Goal: Task Accomplishment & Management: Use online tool/utility

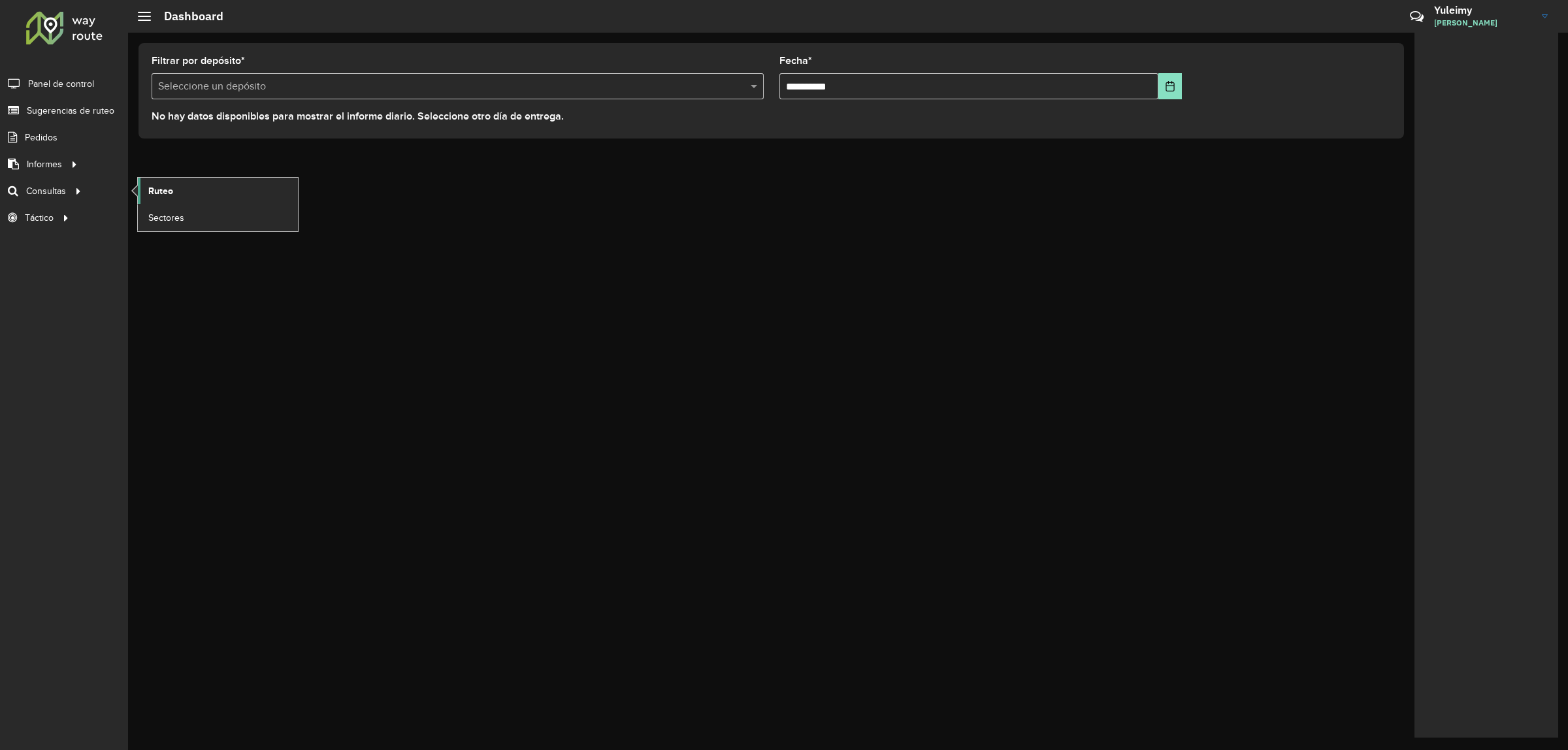
click at [141, 196] on link "Ruteo" at bounding box center [218, 191] width 160 height 26
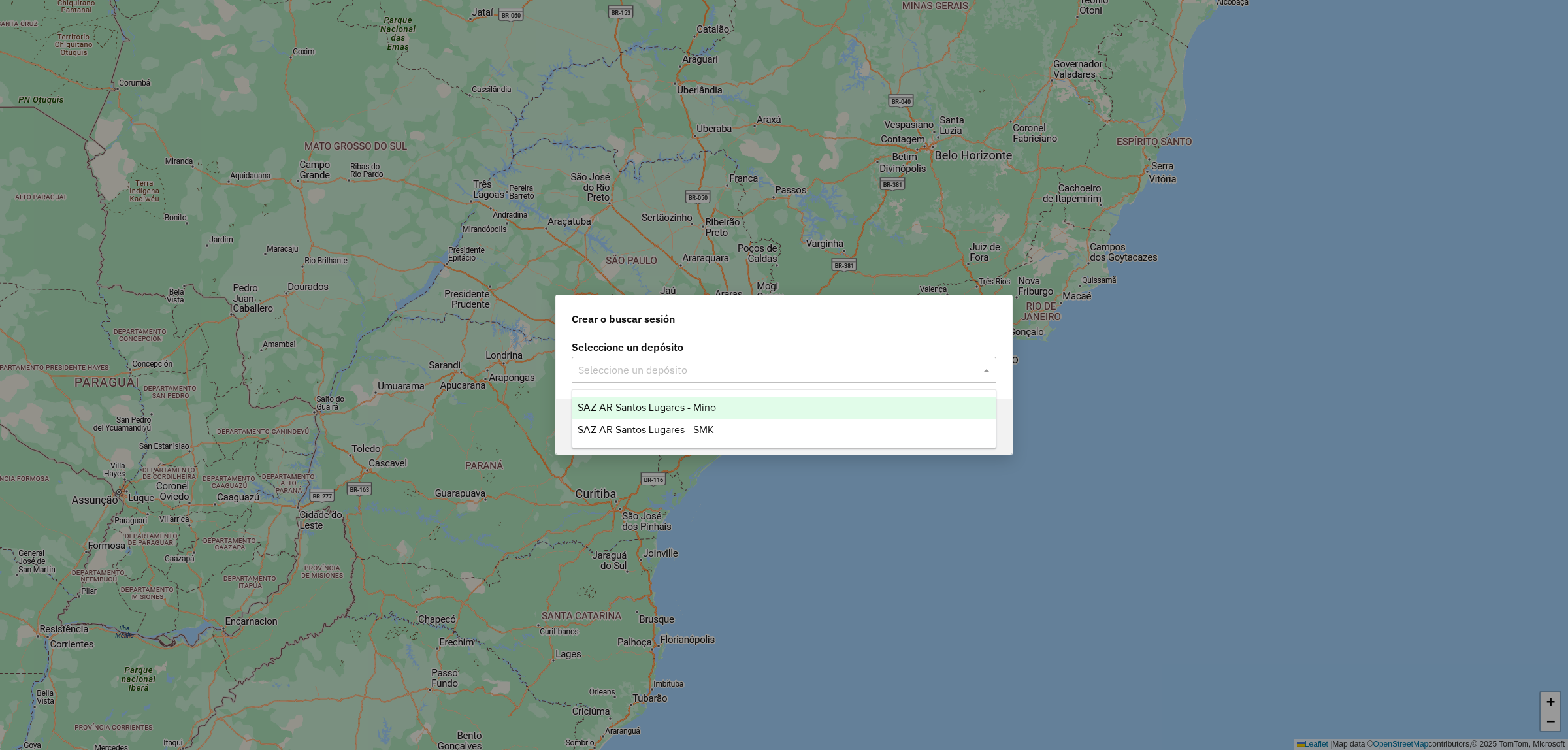
click at [619, 374] on input "text" at bounding box center [771, 370] width 385 height 16
click at [644, 410] on span "SAZ AR Santos Lugares - Mino" at bounding box center [647, 407] width 139 height 11
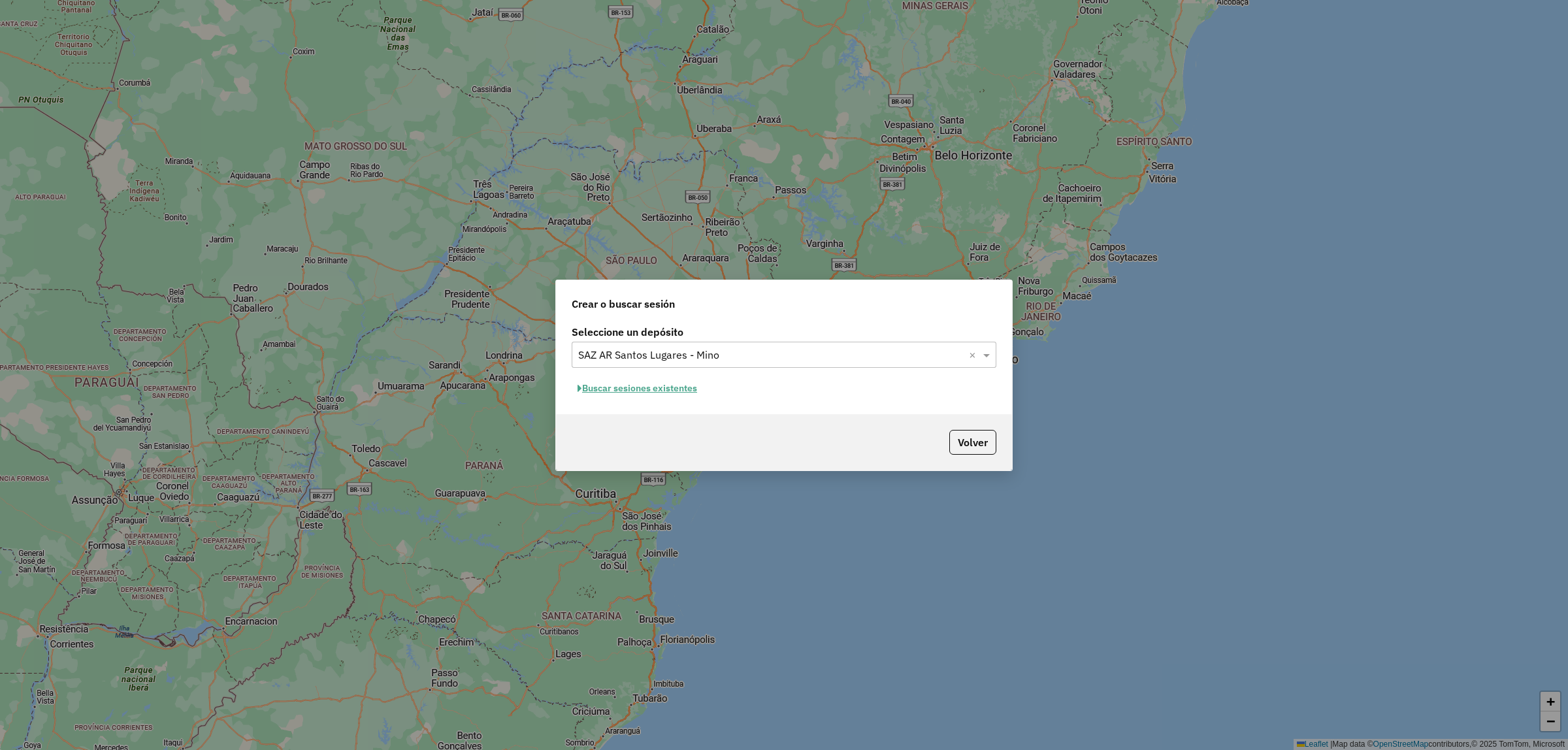
click at [650, 393] on button "Buscar sesiones existentes" at bounding box center [637, 389] width 131 height 20
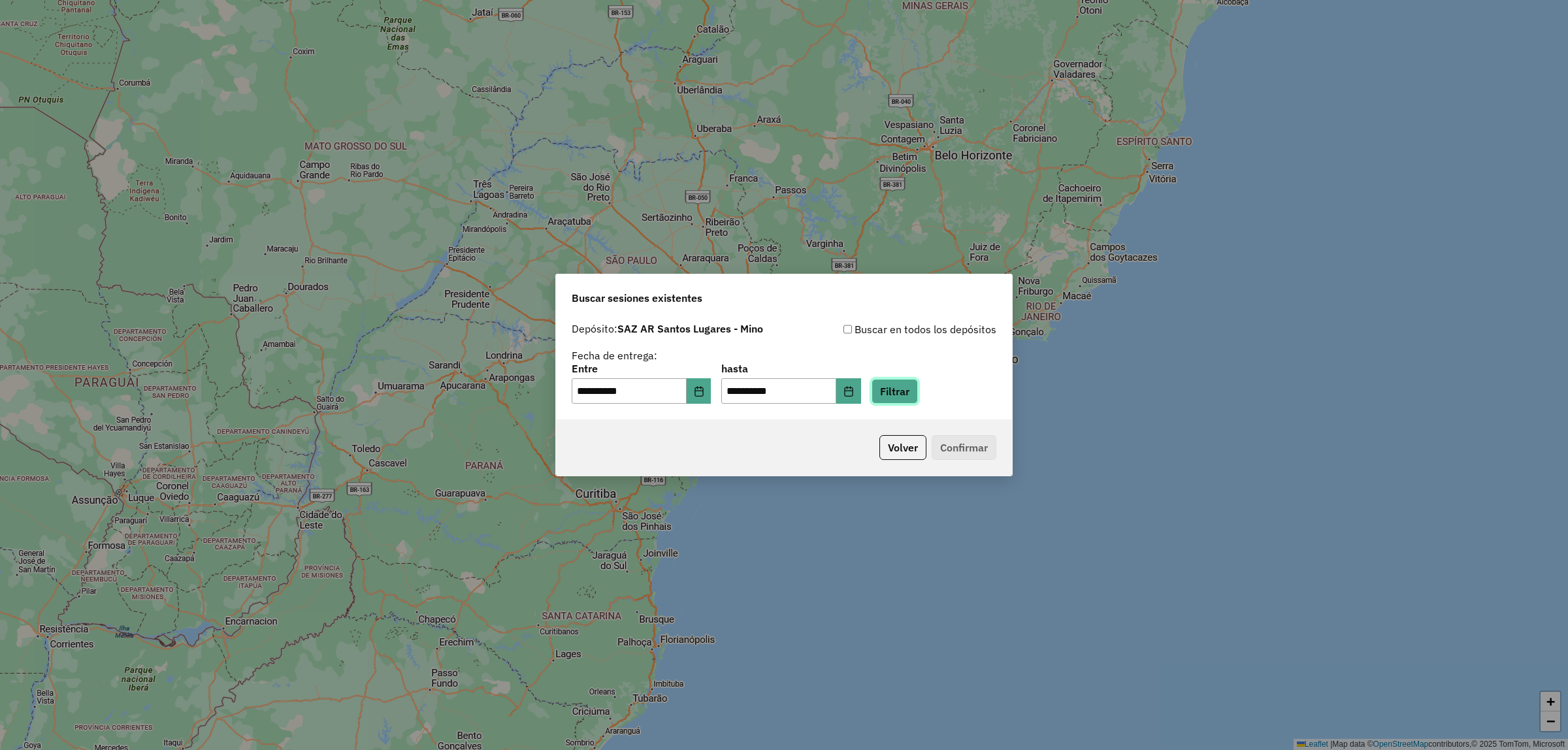
click at [912, 399] on button "Filtrar" at bounding box center [895, 391] width 46 height 25
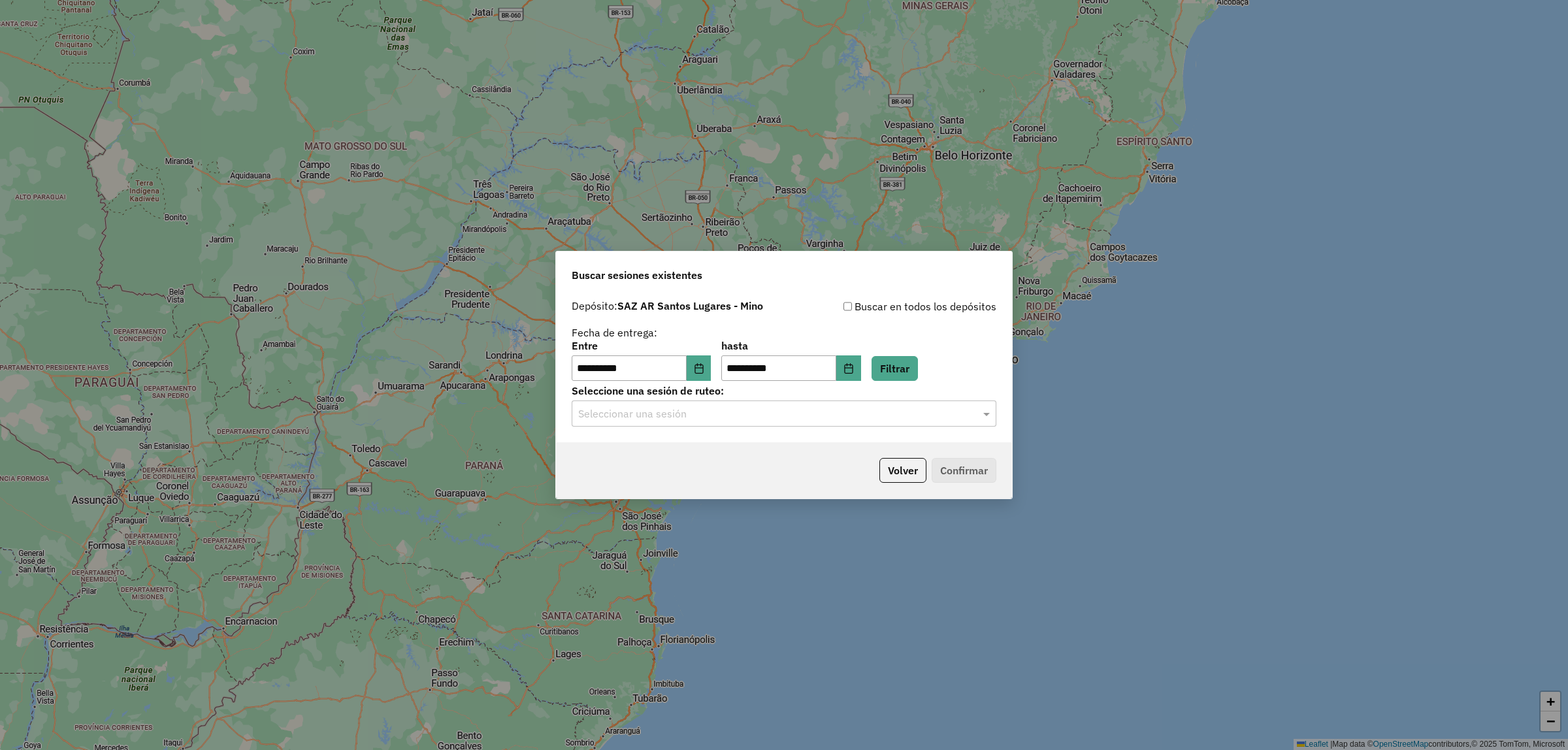
click at [791, 421] on input "text" at bounding box center [771, 414] width 385 height 16
click at [770, 454] on div "1278672 - 19/09/2025 18:19" at bounding box center [784, 452] width 423 height 22
click at [957, 465] on button "Confirmar" at bounding box center [964, 470] width 65 height 25
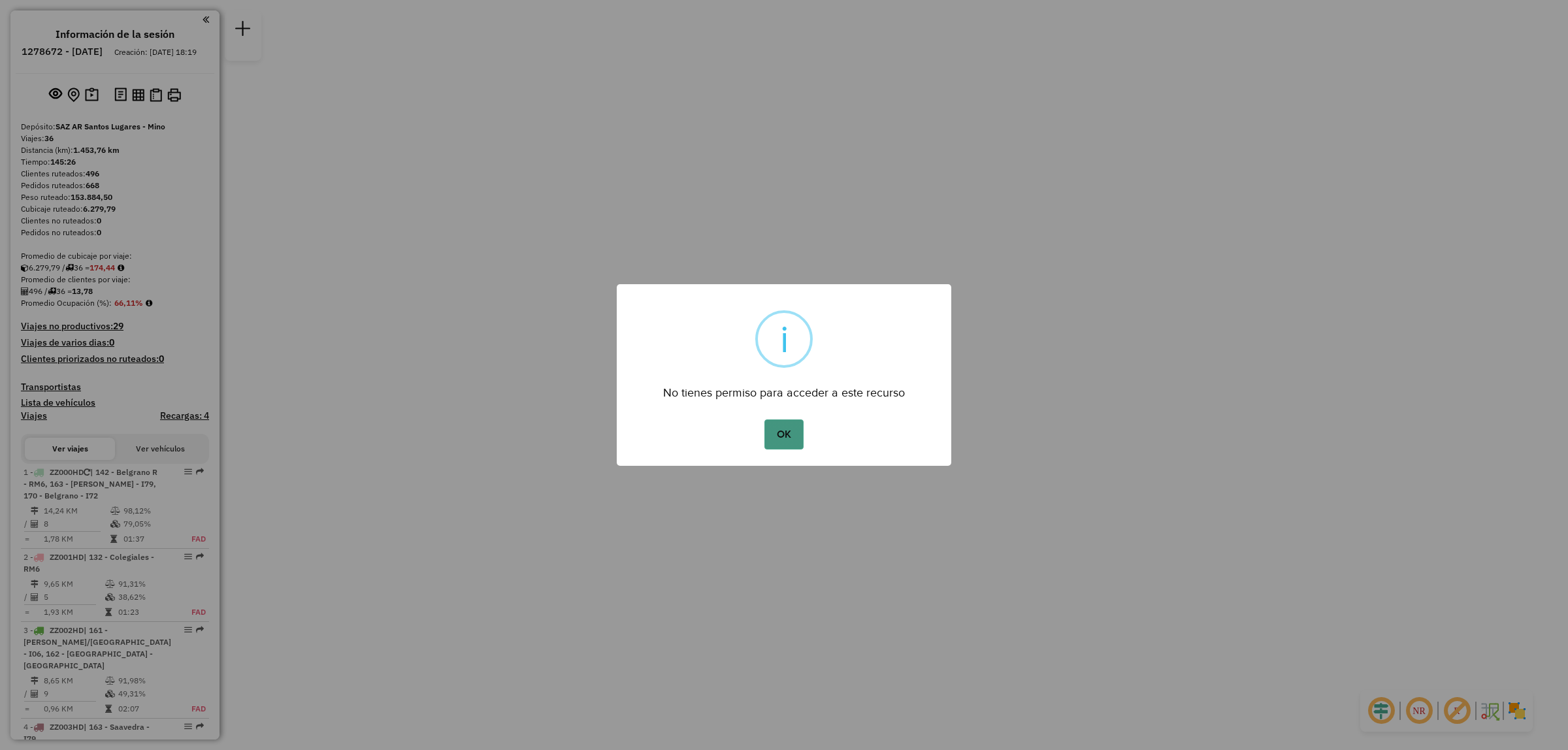
click at [786, 425] on button "OK" at bounding box center [784, 434] width 39 height 30
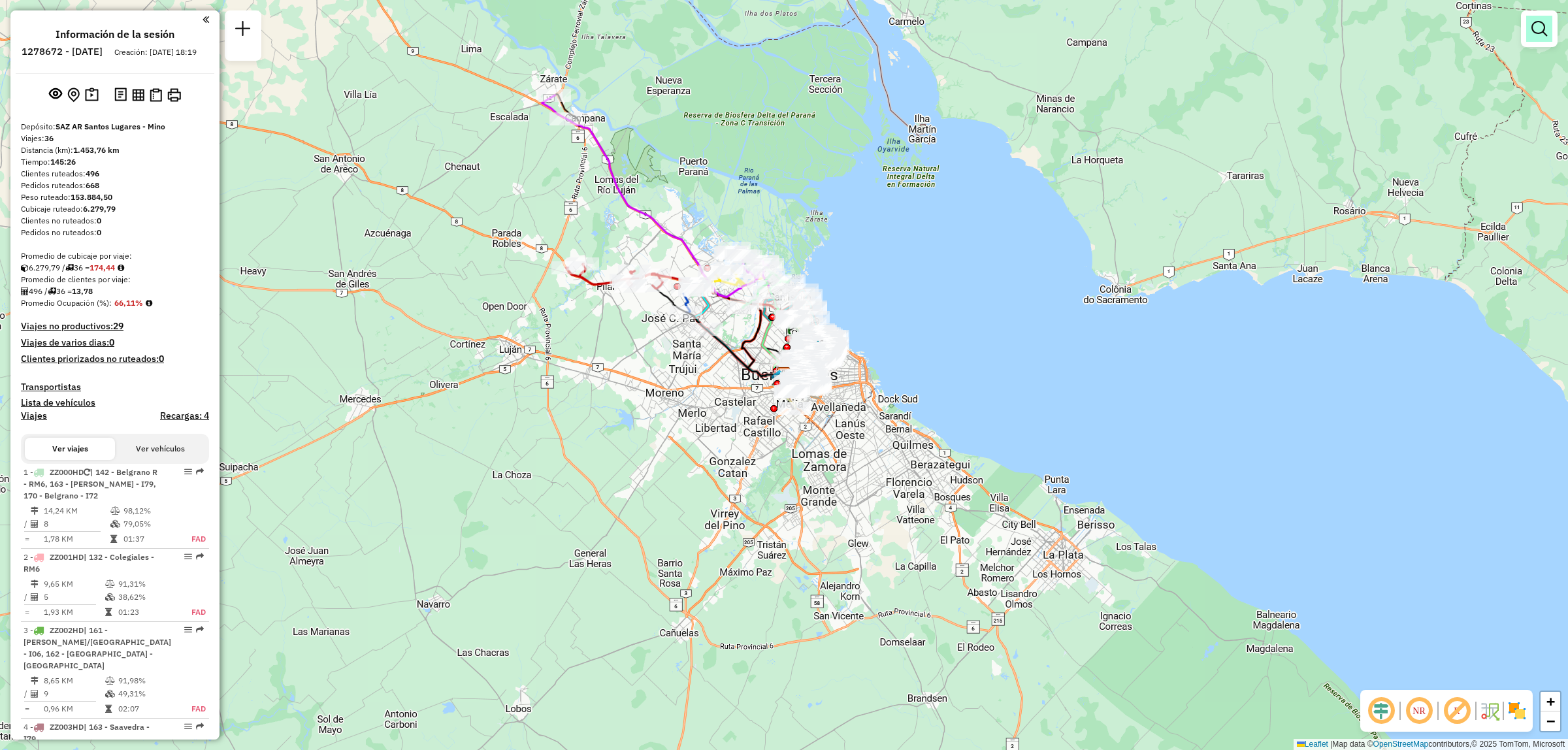
click at [1533, 41] on link at bounding box center [1539, 29] width 26 height 26
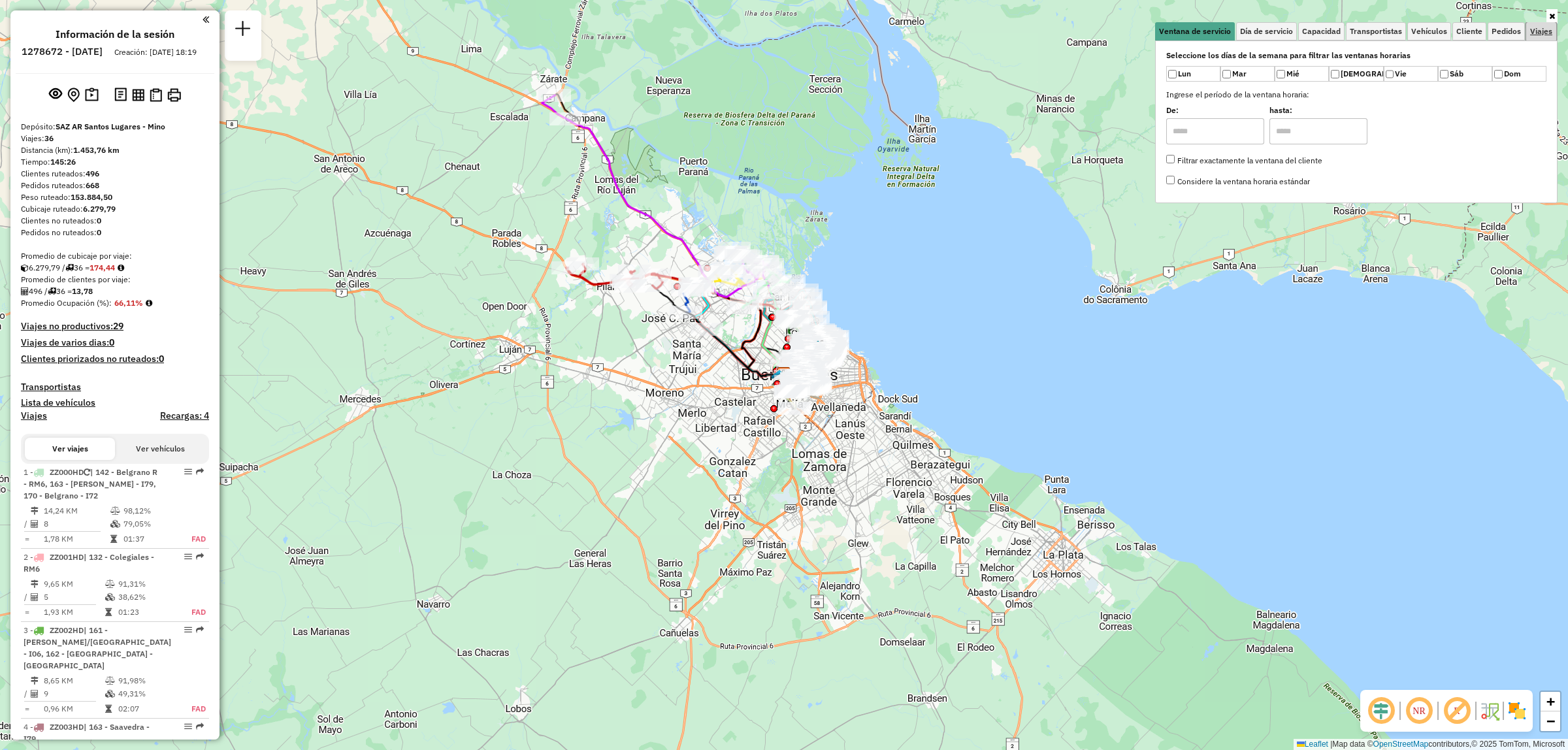
click at [1537, 30] on span "Viajes" at bounding box center [1541, 31] width 22 height 8
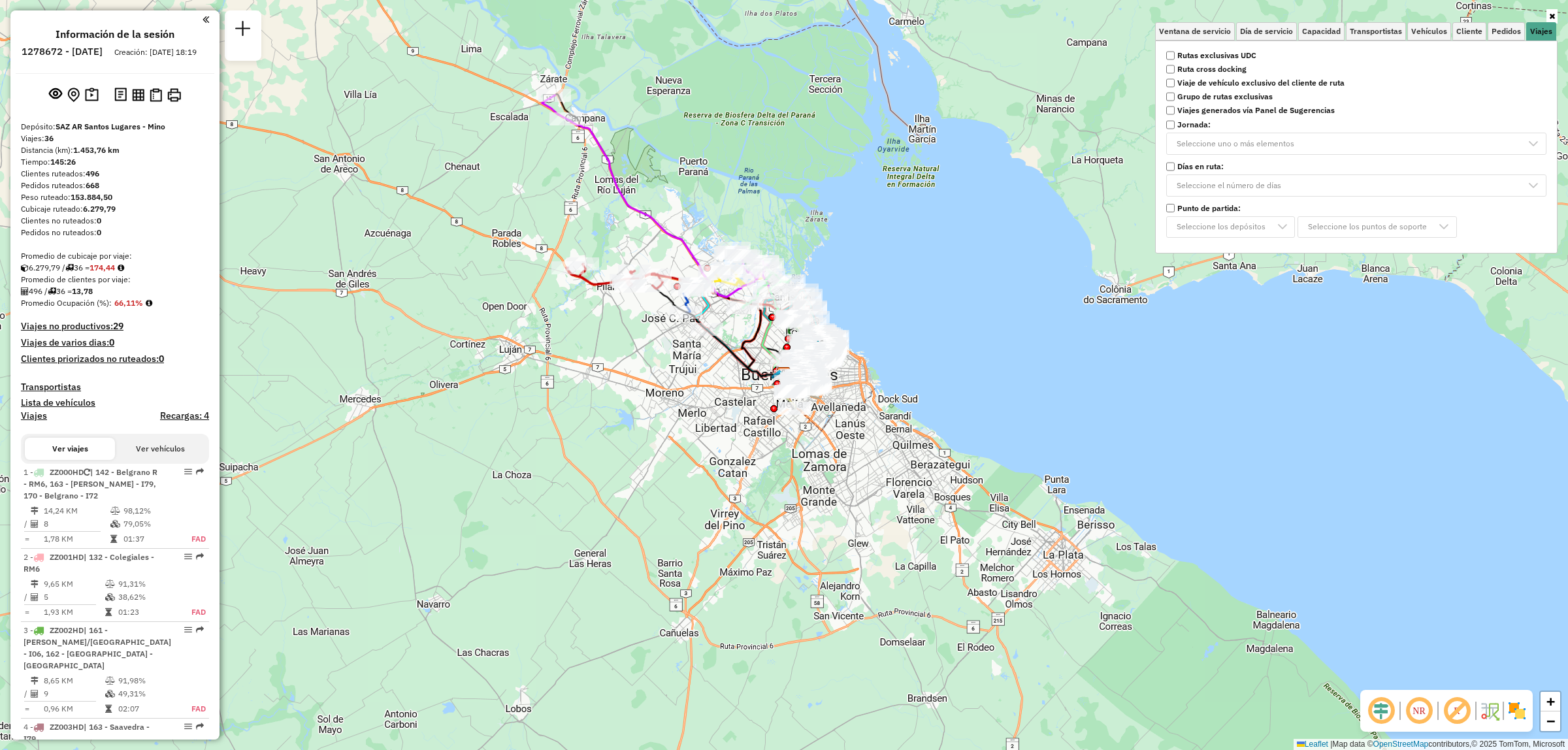
click at [1246, 56] on strong "Rutas exclusivas UDC" at bounding box center [1217, 55] width 79 height 12
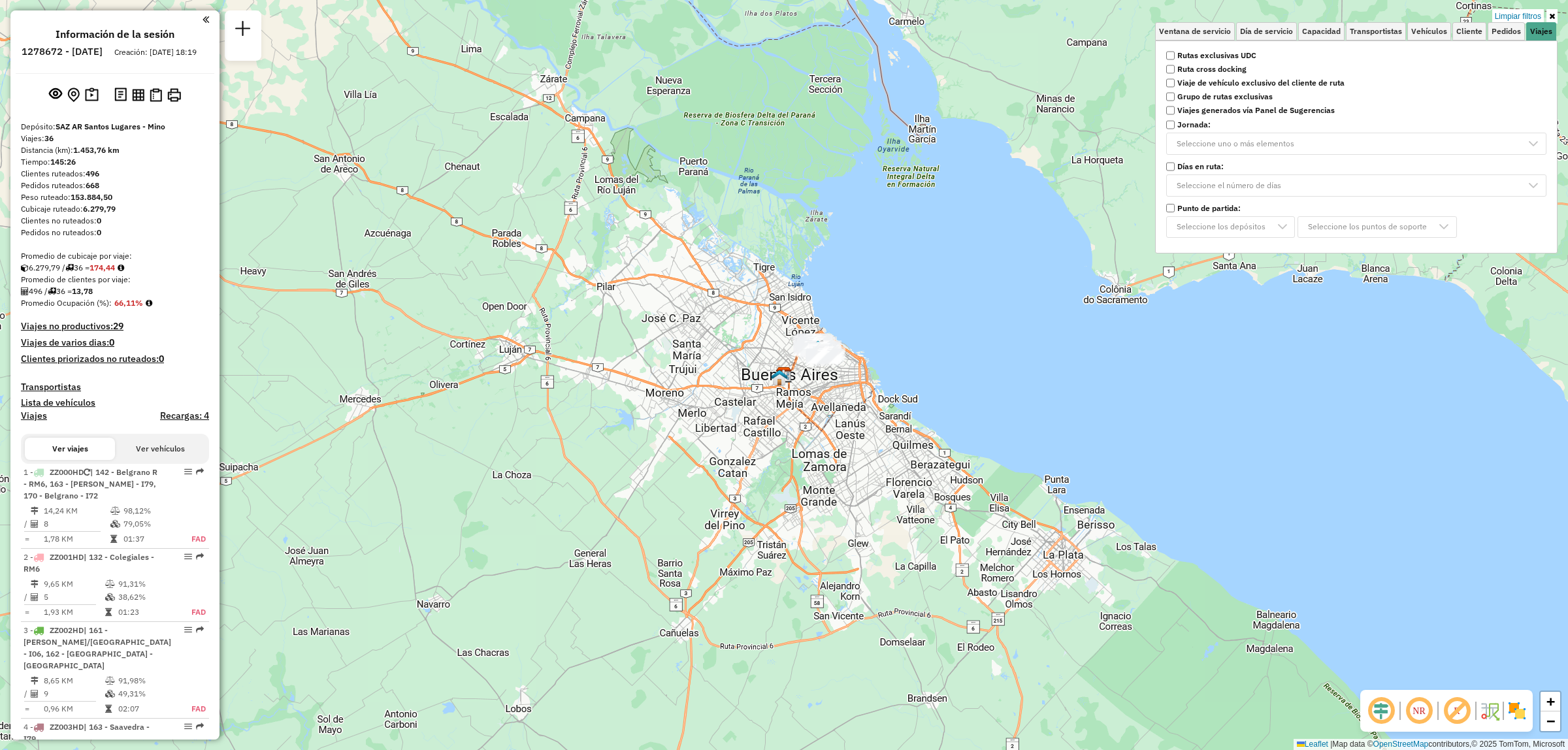
click at [922, 302] on div "Limpiar filtros Ventana de servicio Día de servicio Capacidad Transportistas Ve…" at bounding box center [784, 375] width 1568 height 750
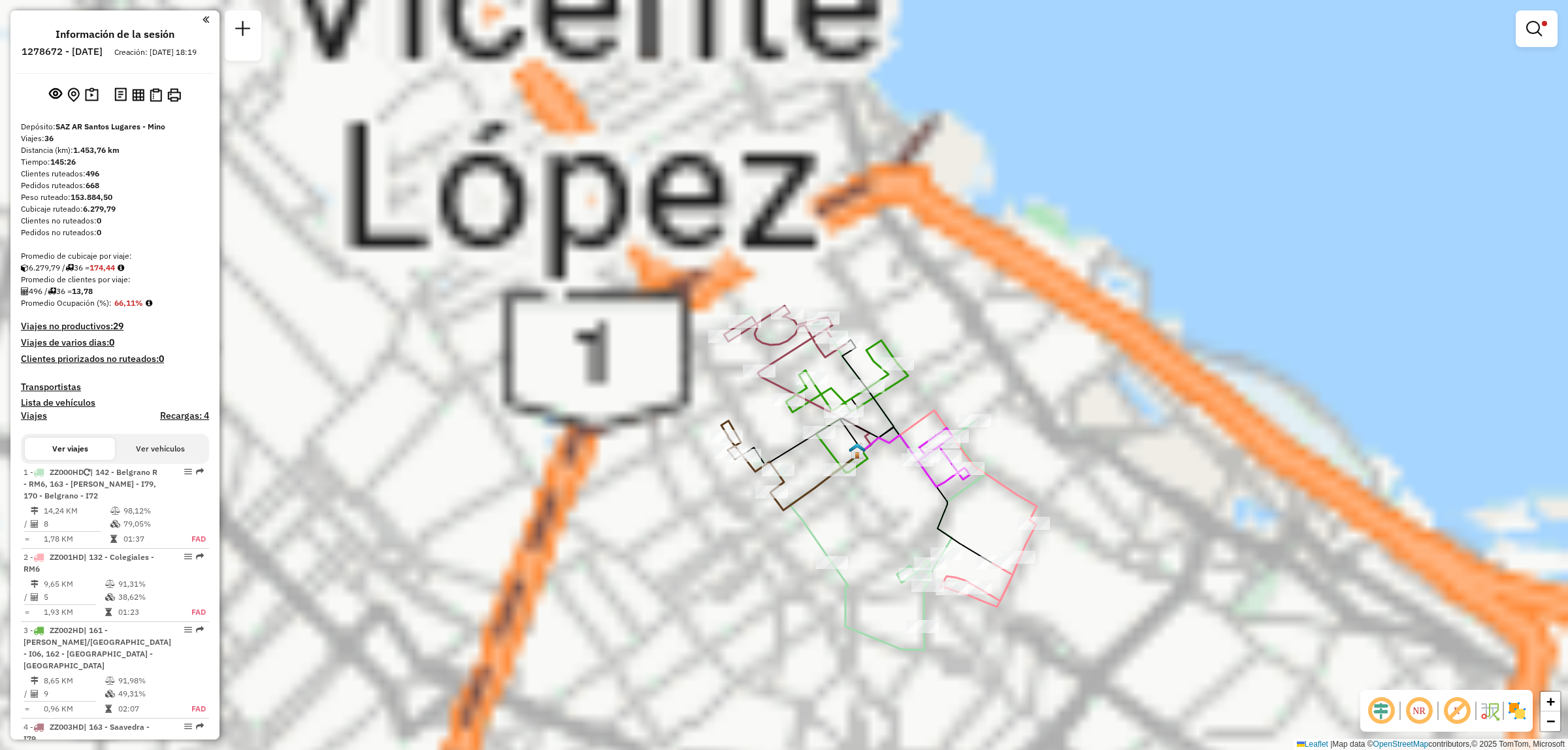
drag, startPoint x: 807, startPoint y: 427, endPoint x: 1037, endPoint y: 338, distance: 246.6
click at [1037, 338] on div "Limpiar filtros Ventana de servicio Día de servicio Capacidad Transportistas Ve…" at bounding box center [784, 375] width 1568 height 750
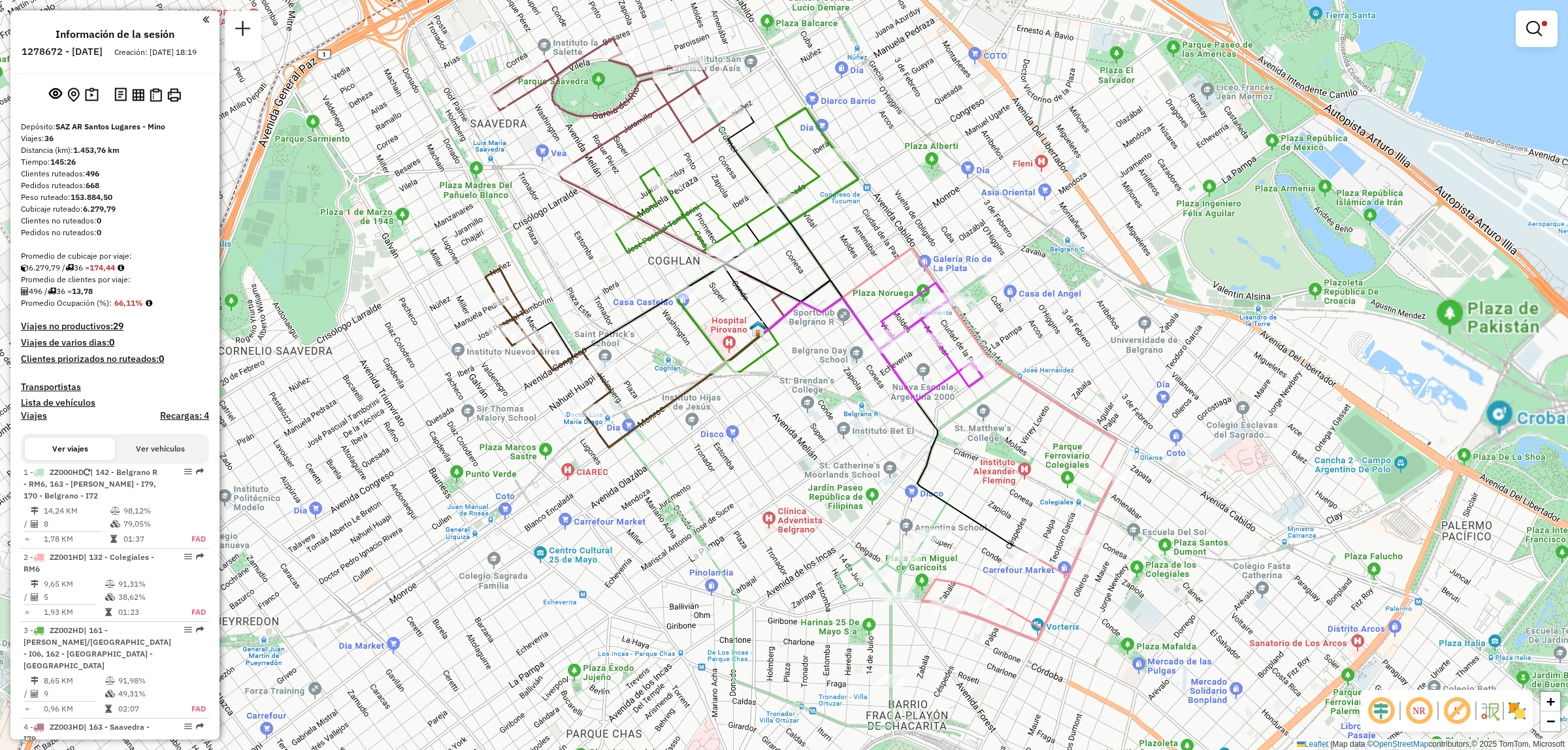
drag, startPoint x: 903, startPoint y: 490, endPoint x: 857, endPoint y: 426, distance: 78.8
click at [857, 426] on div "Limpiar filtros Ventana de servicio Día de servicio Capacidad Transportistas Ve…" at bounding box center [784, 375] width 1568 height 750
click at [147, 105] on button at bounding box center [156, 95] width 18 height 19
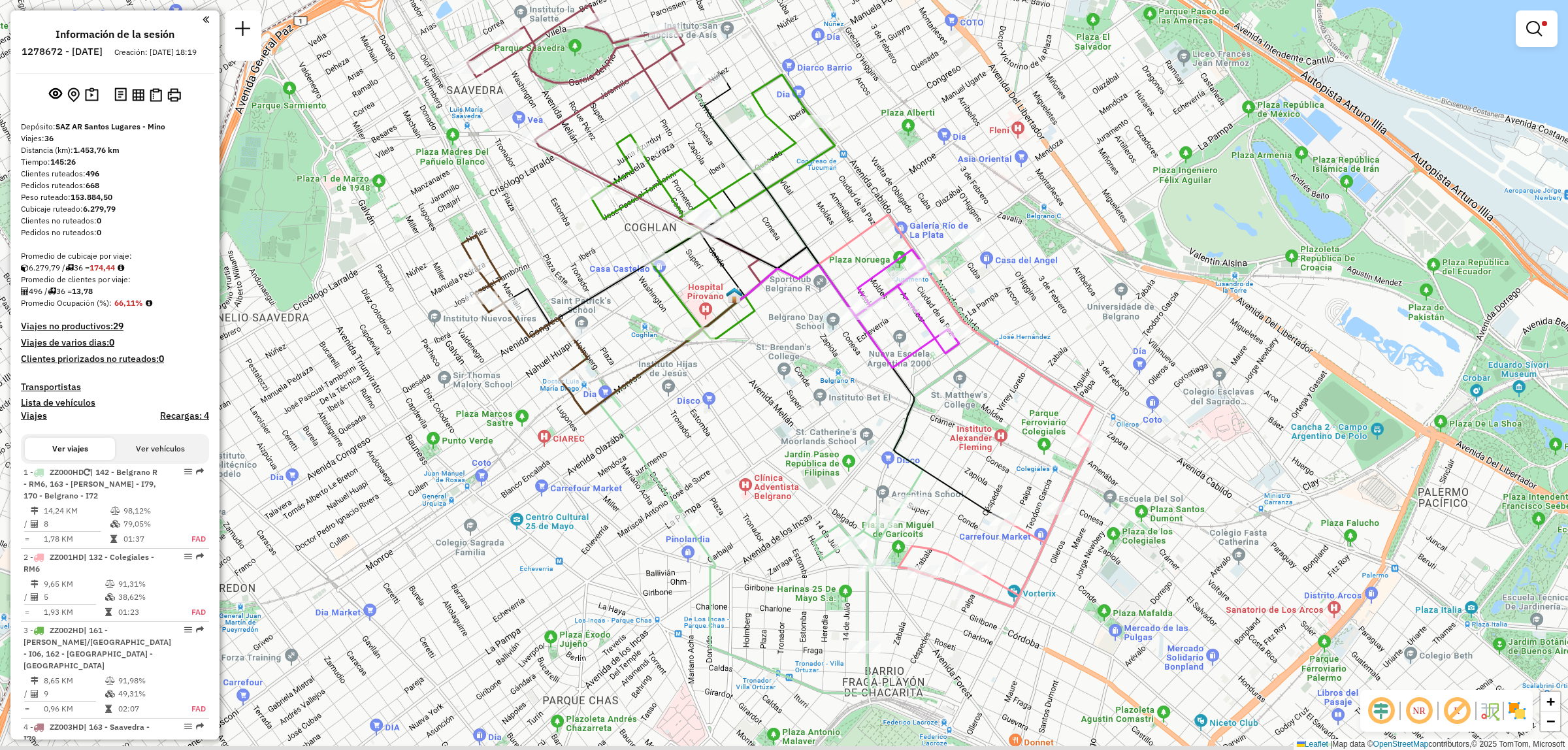
drag, startPoint x: 714, startPoint y: 441, endPoint x: 809, endPoint y: 281, distance: 186.1
click at [809, 281] on div "Limpiar filtros Ventana de servicio Día de servicio Capacidad Transportistas Ve…" at bounding box center [784, 375] width 1568 height 750
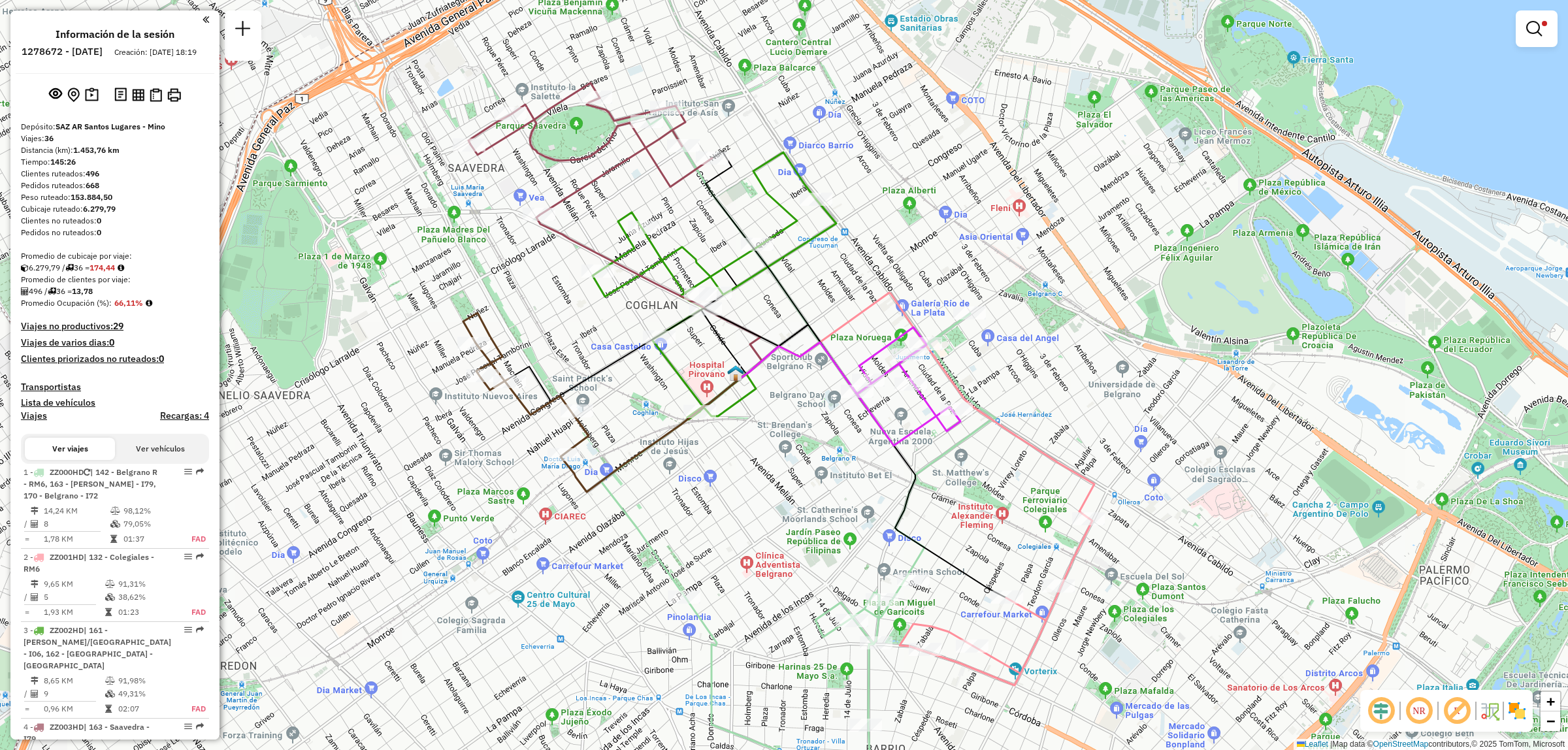
drag, startPoint x: 778, startPoint y: 204, endPoint x: 739, endPoint y: 334, distance: 135.7
click at [739, 334] on icon at bounding box center [644, 355] width 271 height 93
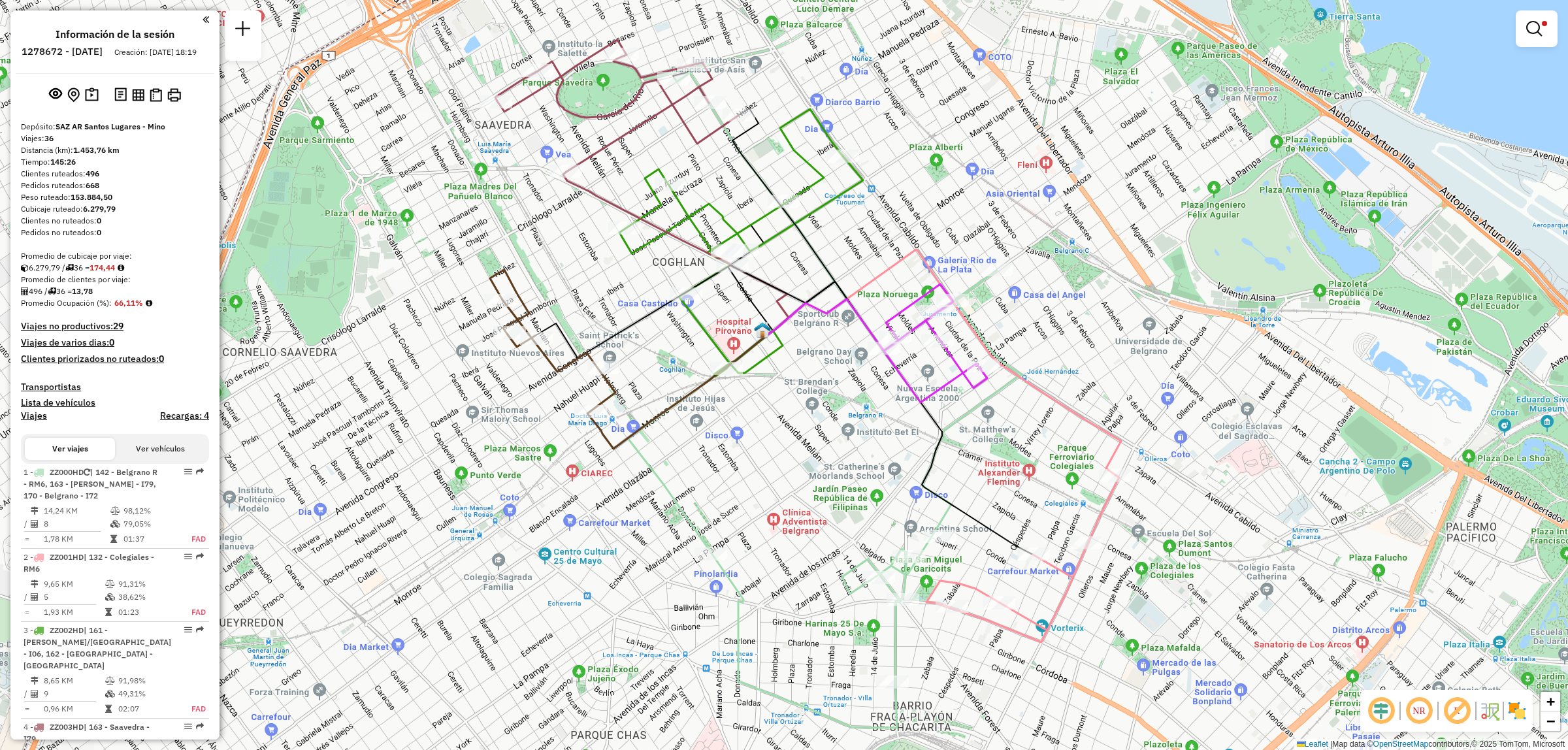
drag, startPoint x: 935, startPoint y: 553, endPoint x: 851, endPoint y: 527, distance: 87.9
click at [959, 482] on icon at bounding box center [900, 418] width 266 height 273
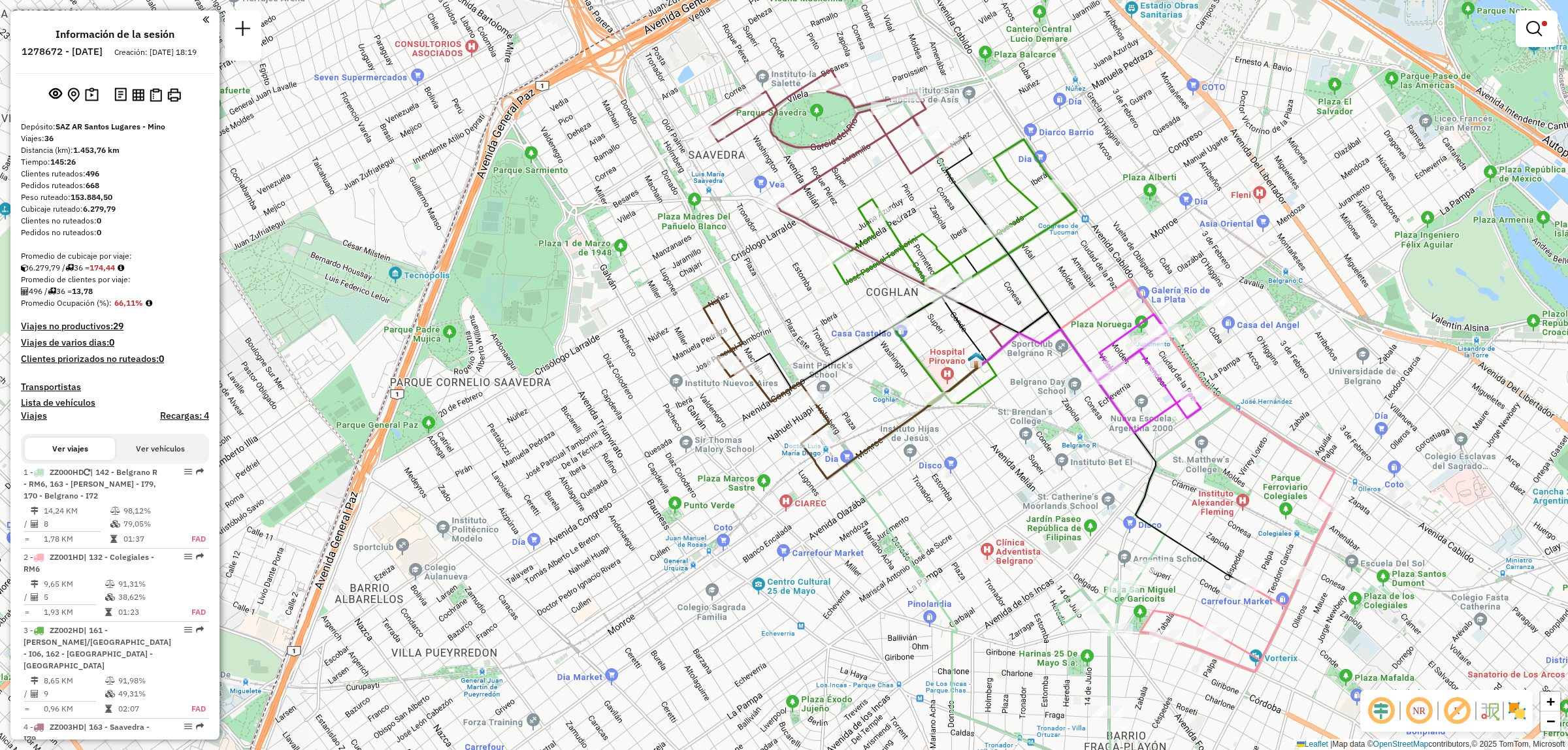
drag, startPoint x: 1082, startPoint y: 656, endPoint x: 1075, endPoint y: 688, distance: 32.8
click at [1062, 602] on div "Limpiar filtros Ventana de servicio Día de servicio Capacidad Transportistas Ve…" at bounding box center [784, 375] width 1568 height 750
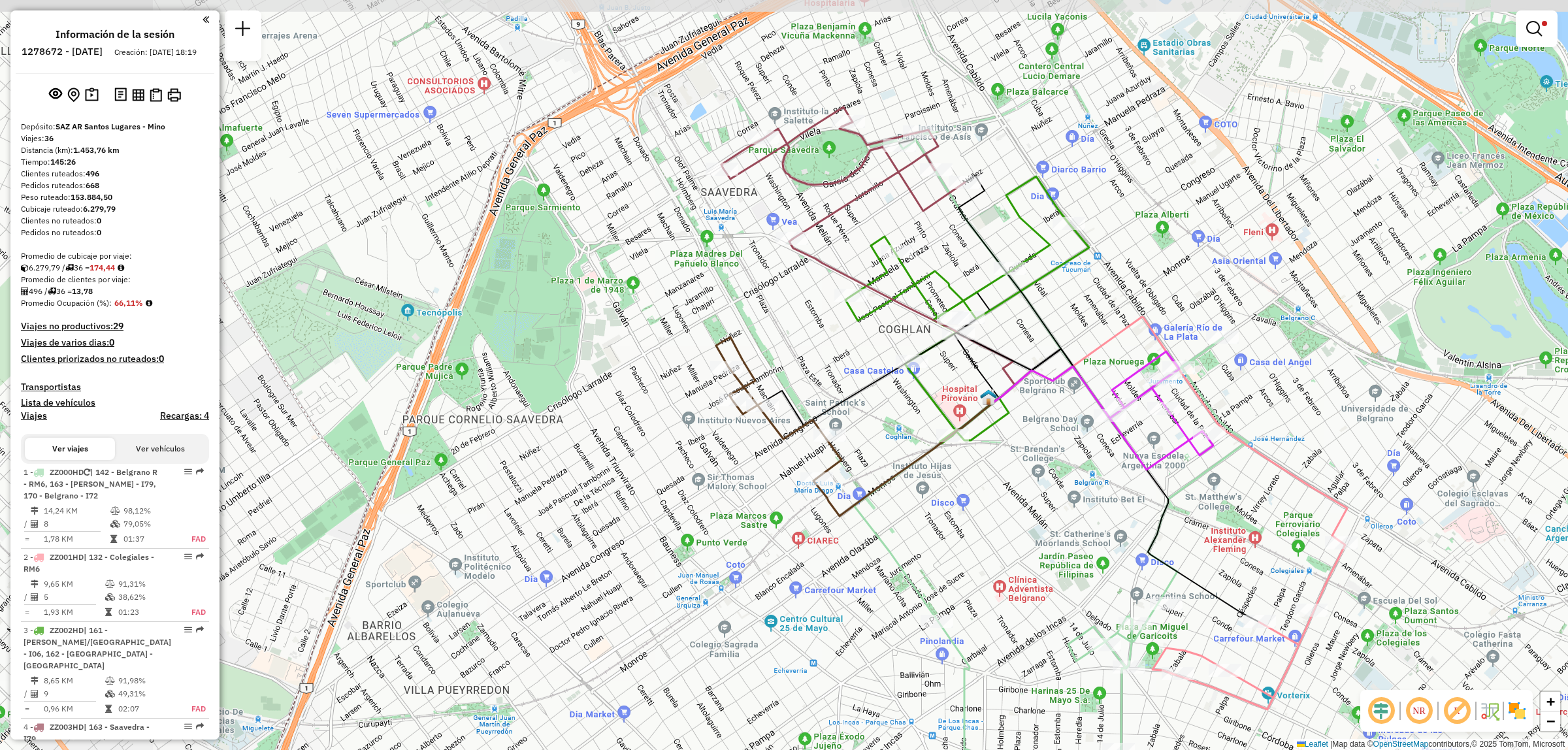
drag, startPoint x: 899, startPoint y: 324, endPoint x: 932, endPoint y: 416, distance: 97.7
click at [932, 416] on div "Limpiar filtros Ventana de servicio Día de servicio Capacidad Transportistas Ve…" at bounding box center [784, 375] width 1568 height 750
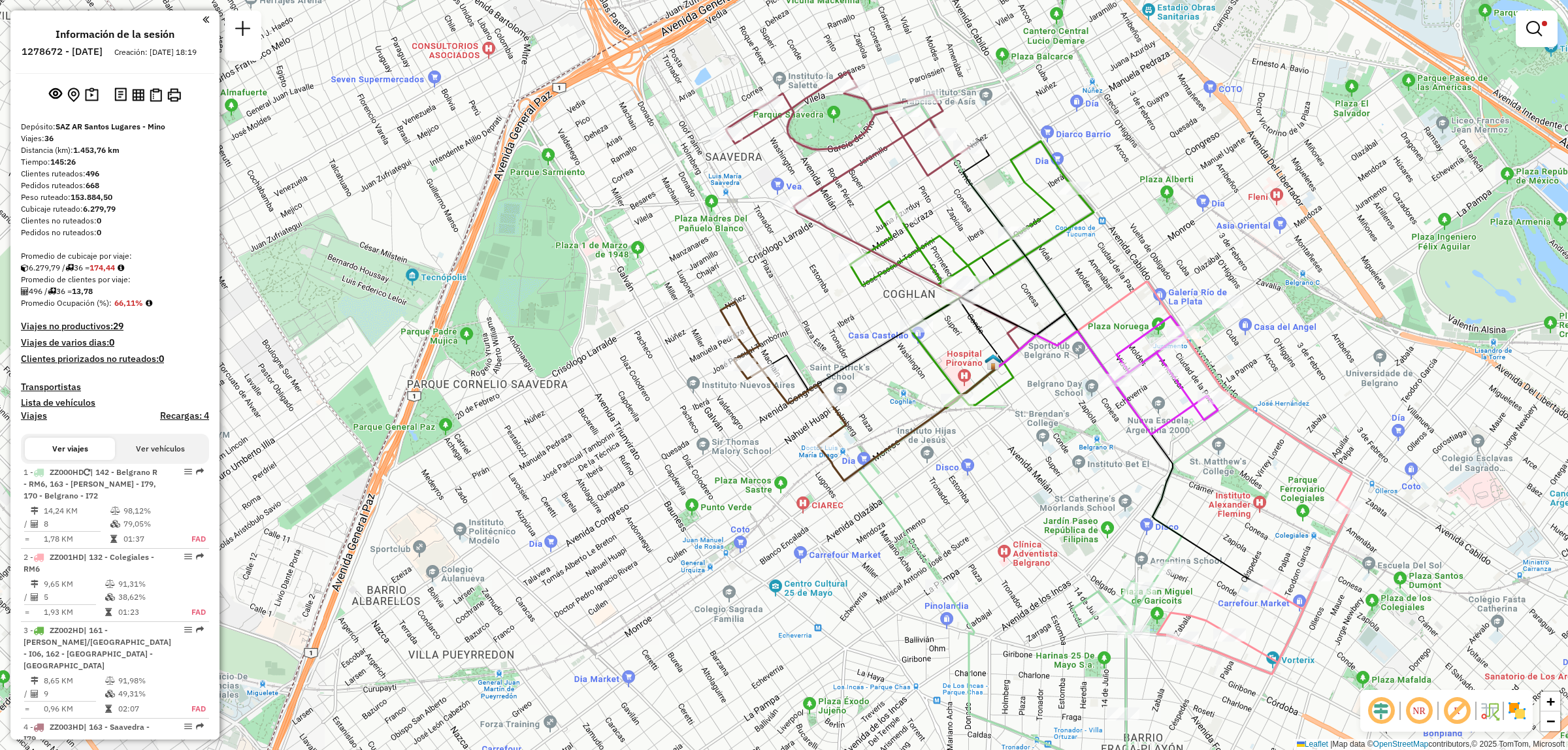
drag, startPoint x: 932, startPoint y: 416, endPoint x: 937, endPoint y: 381, distance: 35.4
click at [937, 381] on div "Limpiar filtros Ventana de servicio Día de servicio Capacidad Transportistas Ve…" at bounding box center [784, 375] width 1568 height 750
click at [825, 207] on div "Ruta 4 - Placa ZZ003HD 0000506105 - BULACIOS NADIA NOELI Limpiar filtros Ventan…" at bounding box center [784, 375] width 1568 height 750
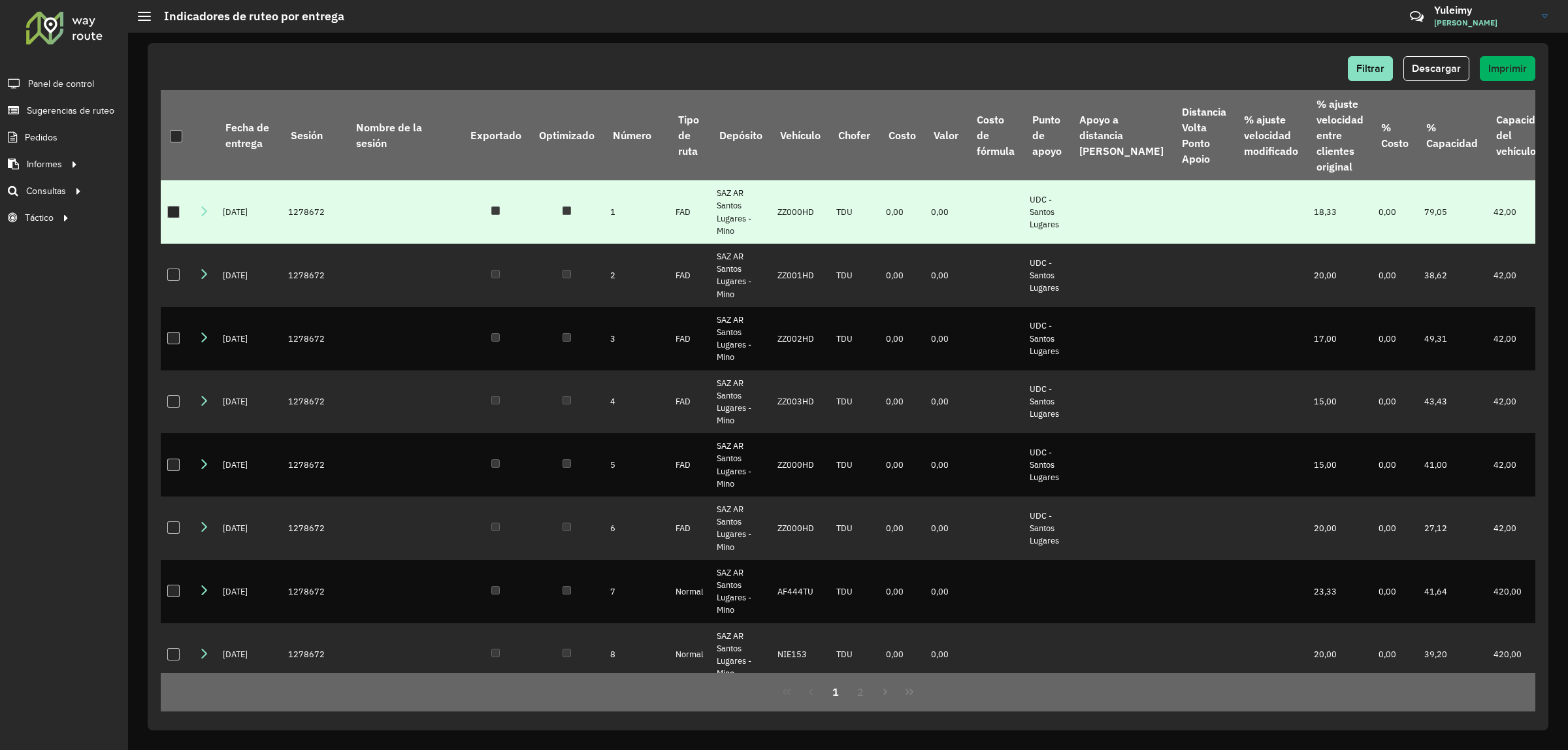
click at [177, 218] on div at bounding box center [173, 212] width 12 height 12
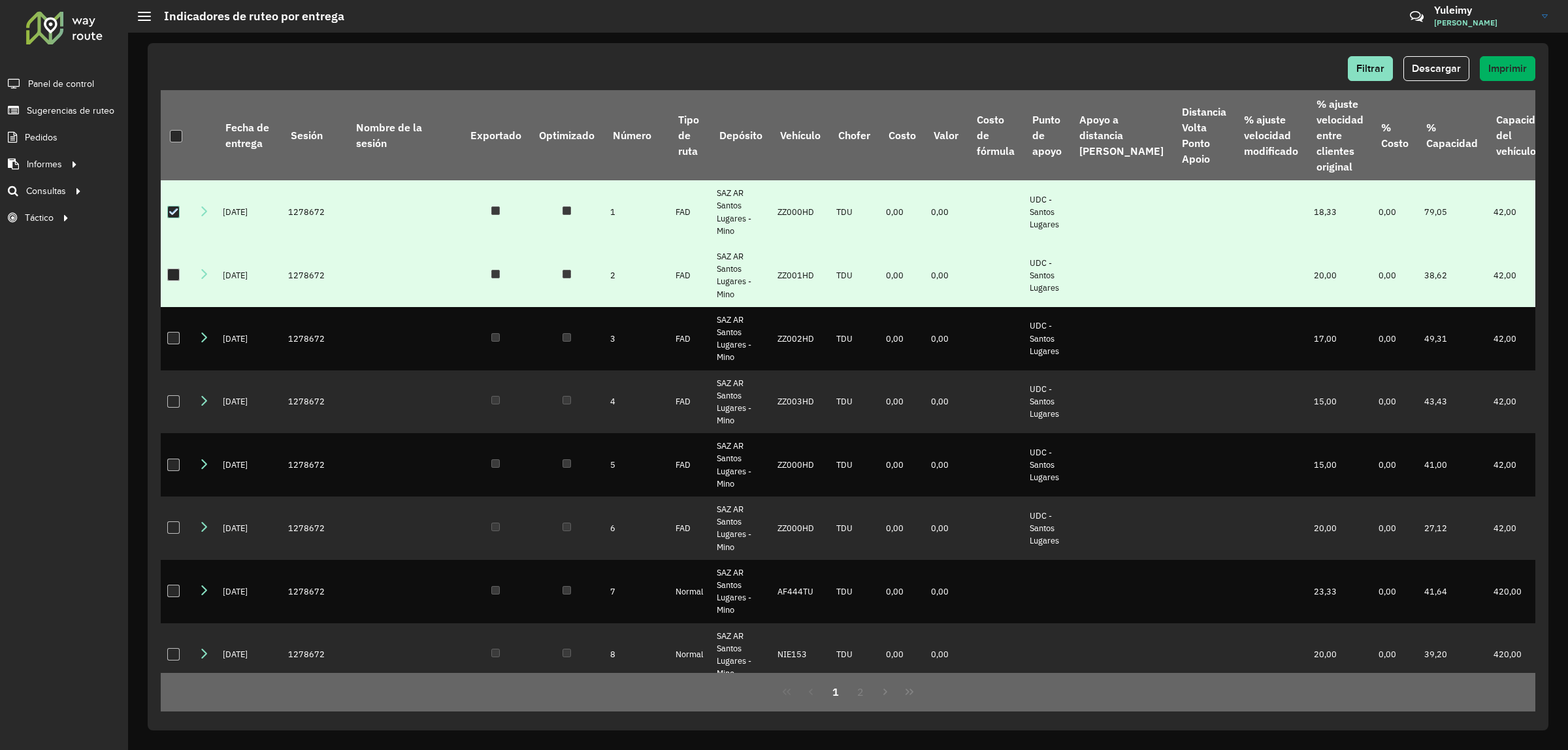
click at [179, 307] on td at bounding box center [177, 275] width 31 height 63
click at [177, 281] on div at bounding box center [173, 274] width 12 height 12
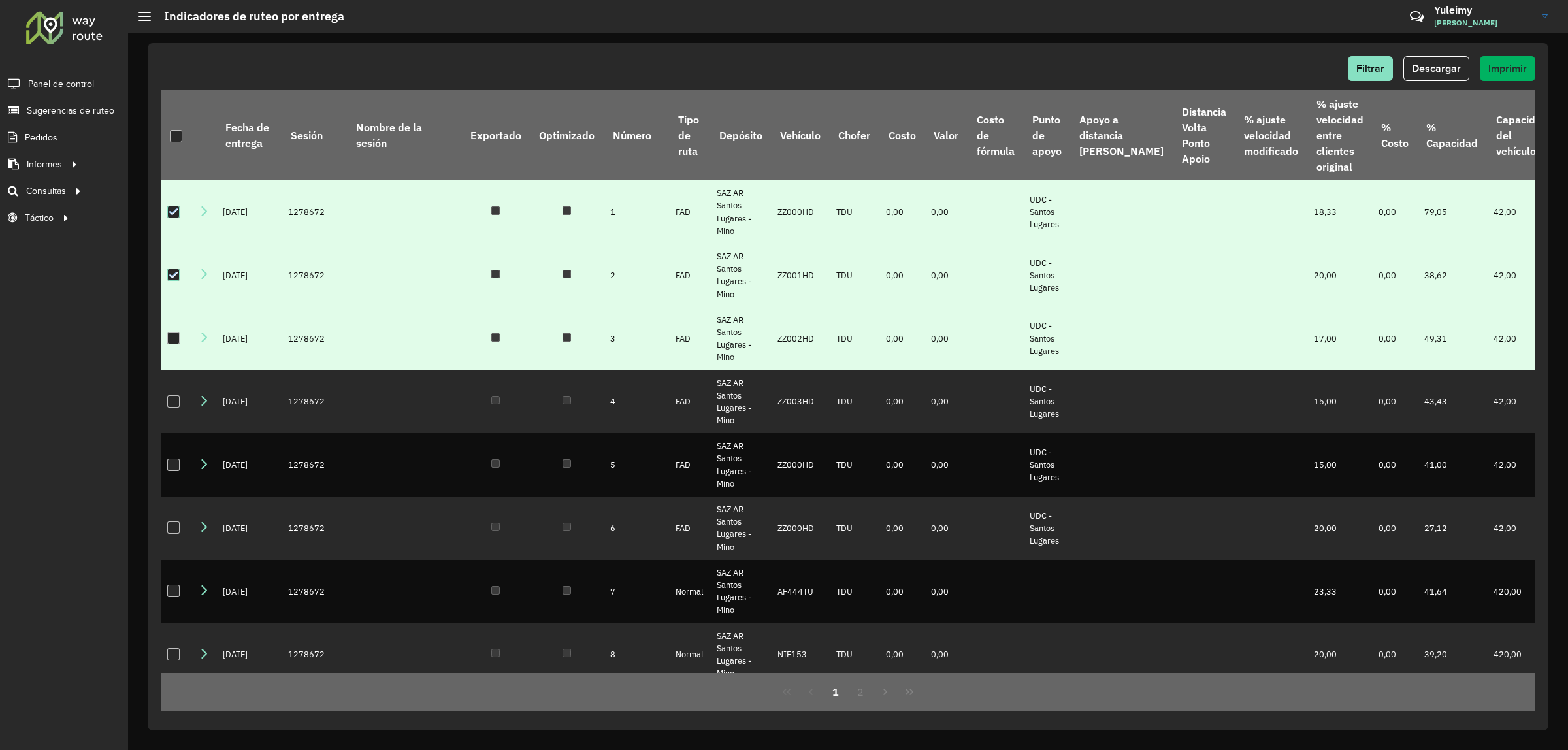
click at [178, 344] on div at bounding box center [173, 338] width 12 height 12
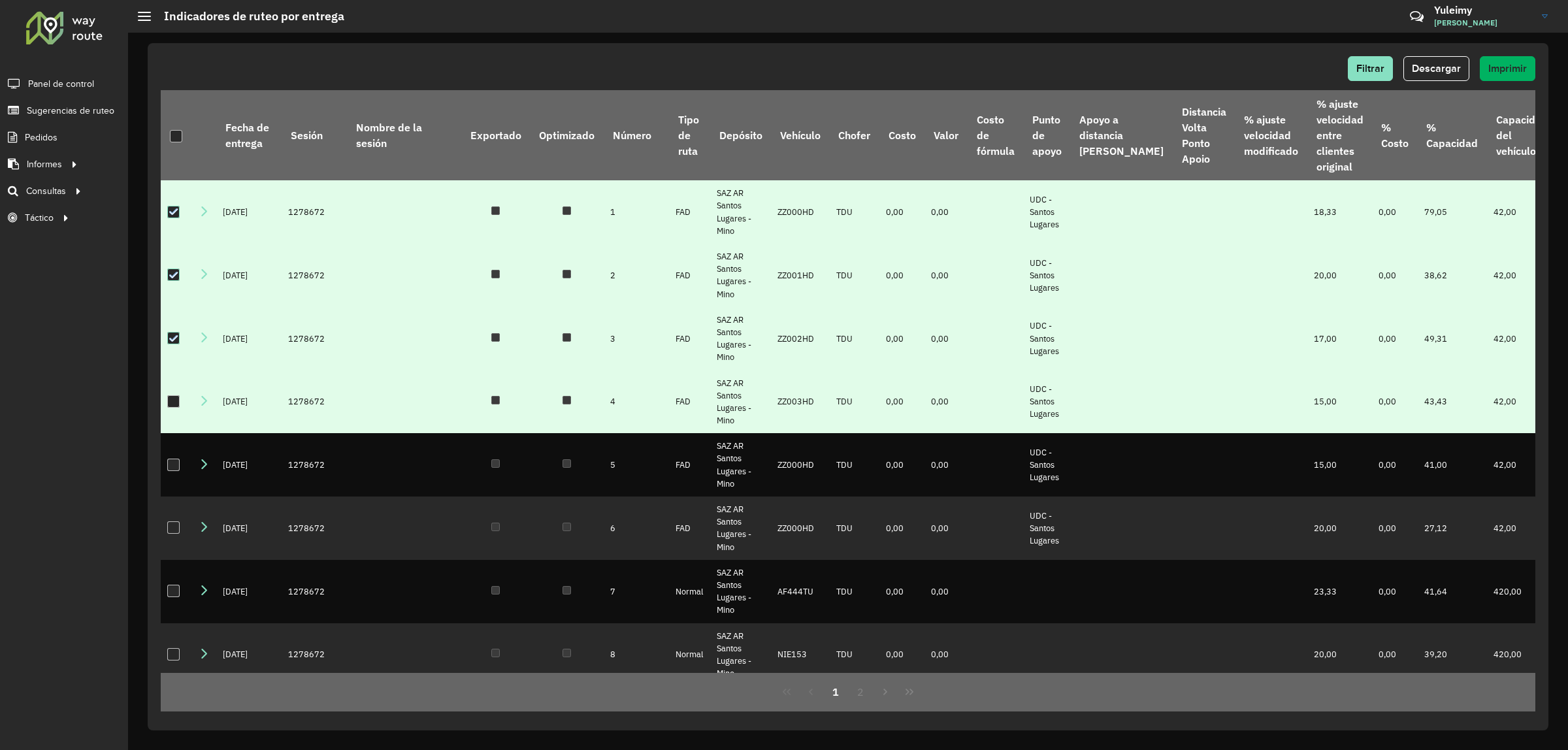
click at [171, 408] on div at bounding box center [173, 401] width 12 height 12
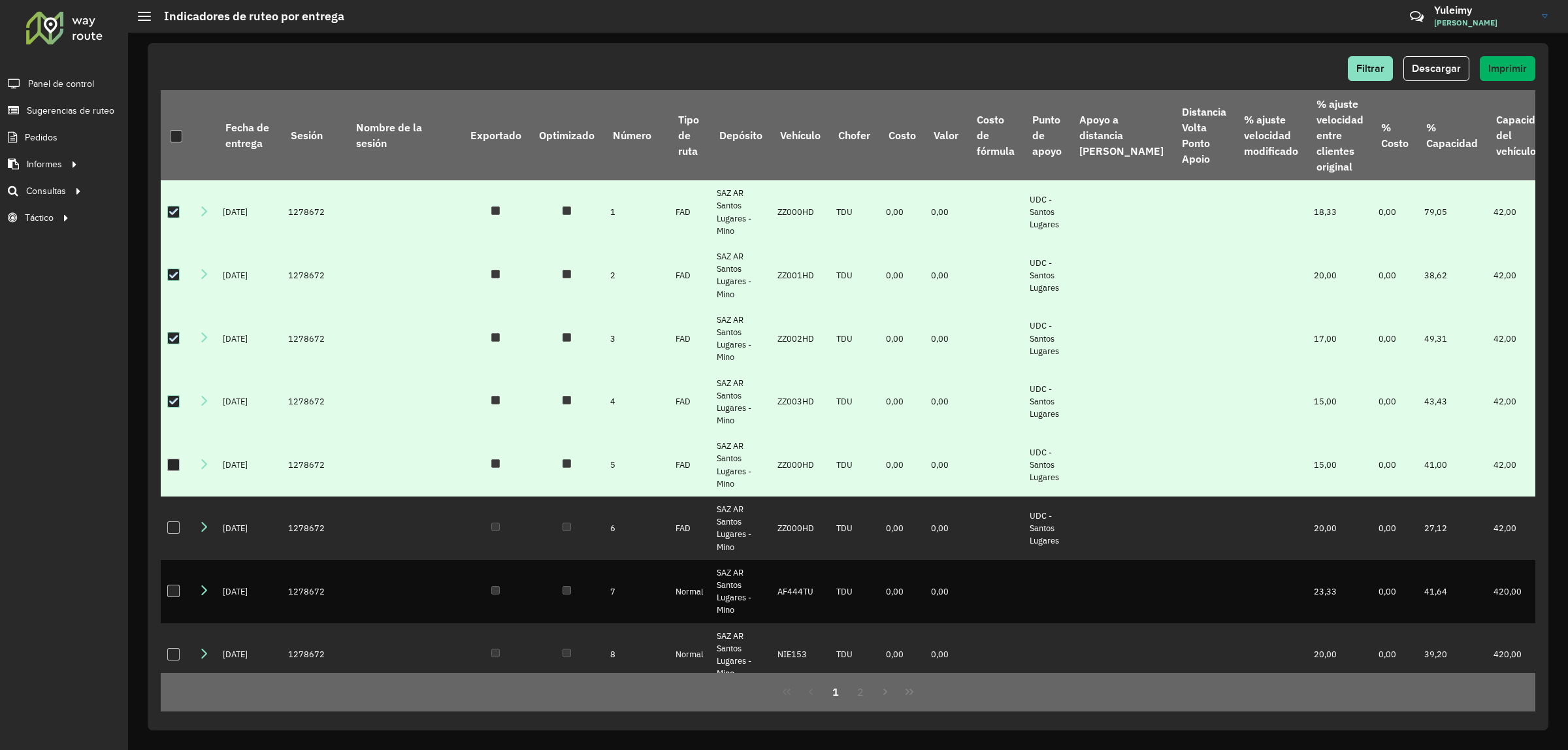
click at [178, 471] on div at bounding box center [173, 465] width 12 height 12
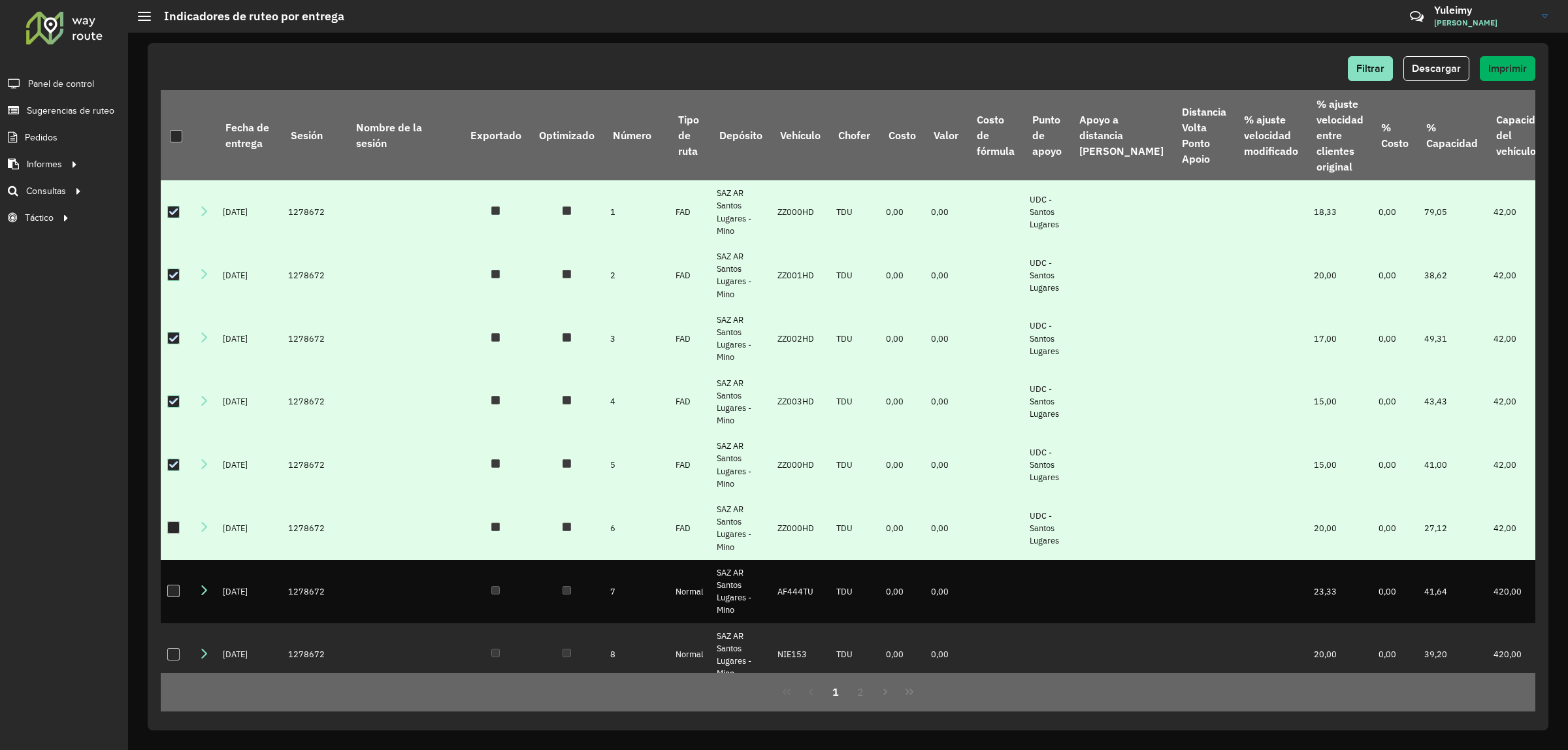
click at [175, 558] on td at bounding box center [177, 528] width 31 height 63
click at [177, 533] on div at bounding box center [173, 527] width 12 height 12
click at [1422, 60] on button "Descargar" at bounding box center [1436, 69] width 66 height 25
